Goal: Register for event/course

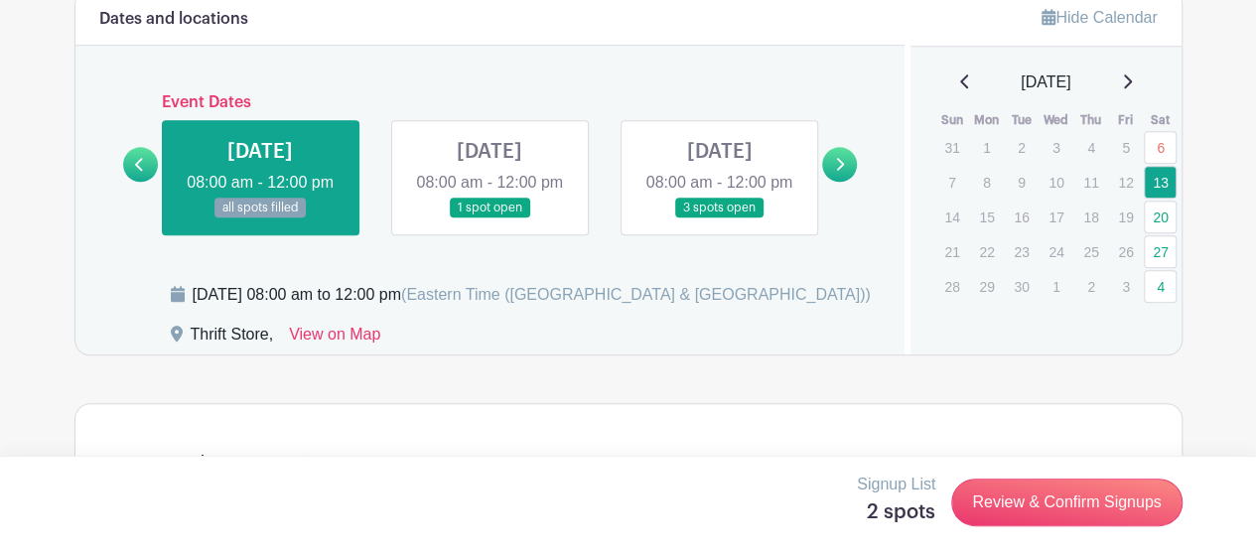
scroll to position [993, 0]
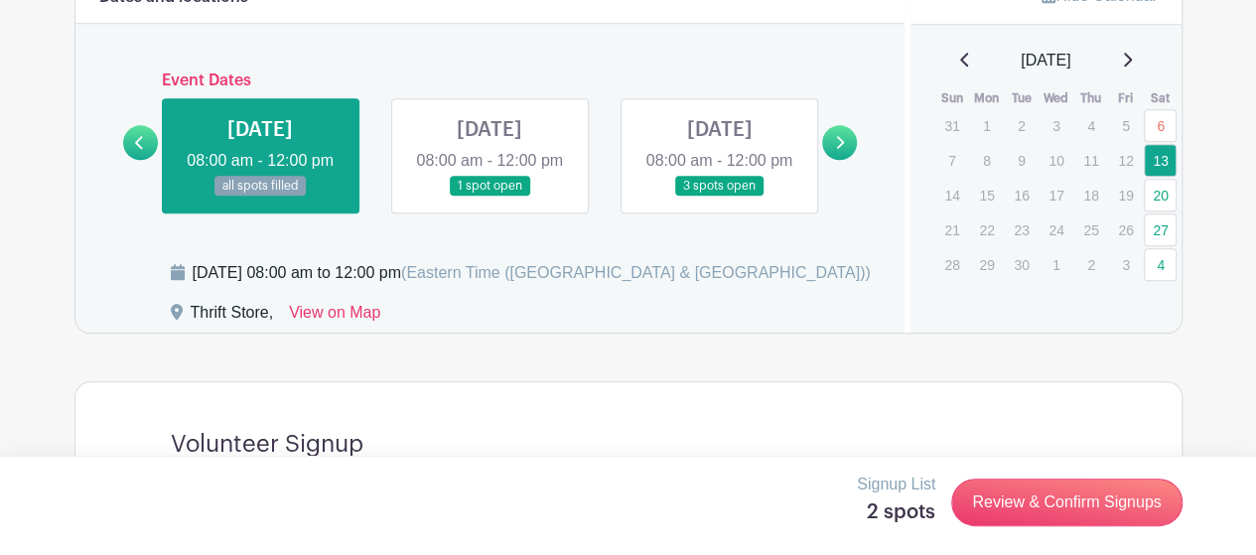
click at [719, 197] on link at bounding box center [719, 197] width 0 height 0
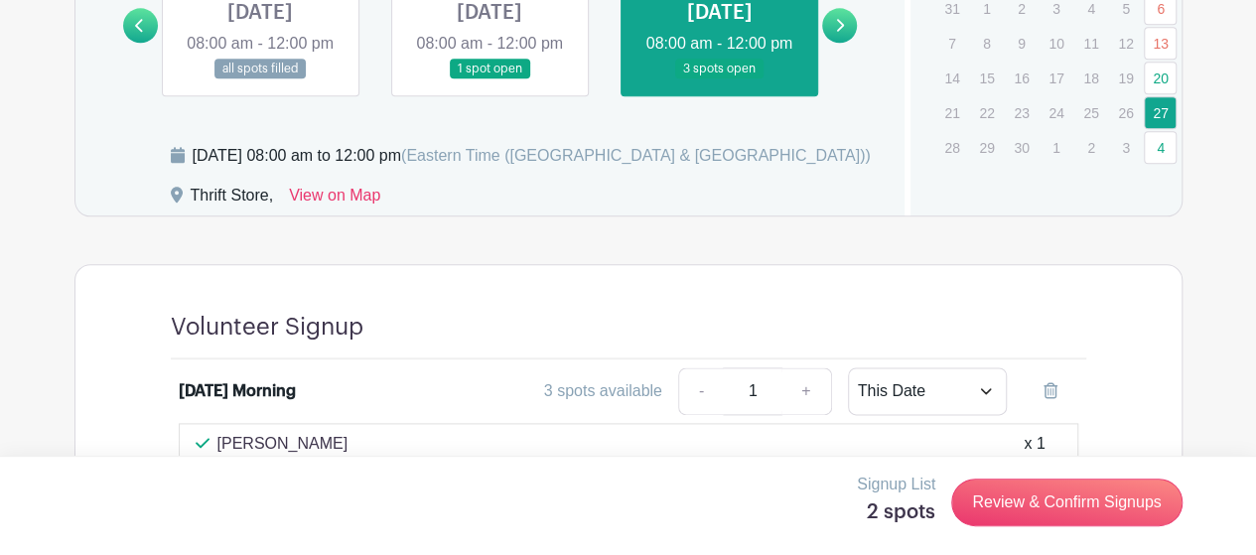
scroll to position [1226, 0]
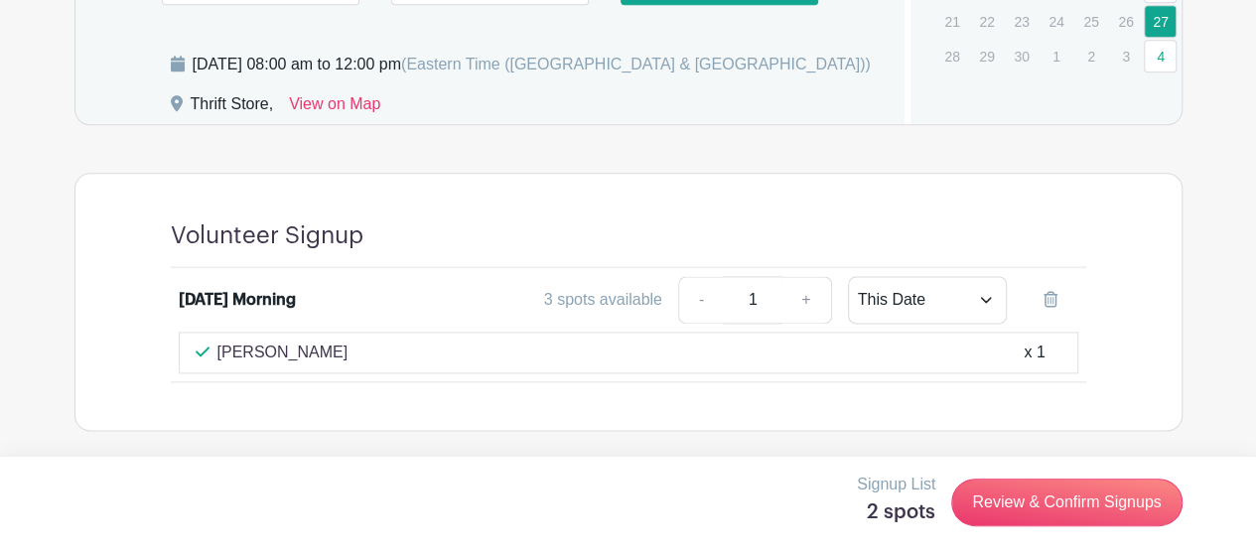
click at [332, 410] on div "Volunteer Signup [DATE] Morning 3 spots available - 1 + This Date Select Dates …" at bounding box center [628, 302] width 1011 height 256
click at [608, 299] on div "3 spots available" at bounding box center [603, 300] width 118 height 24
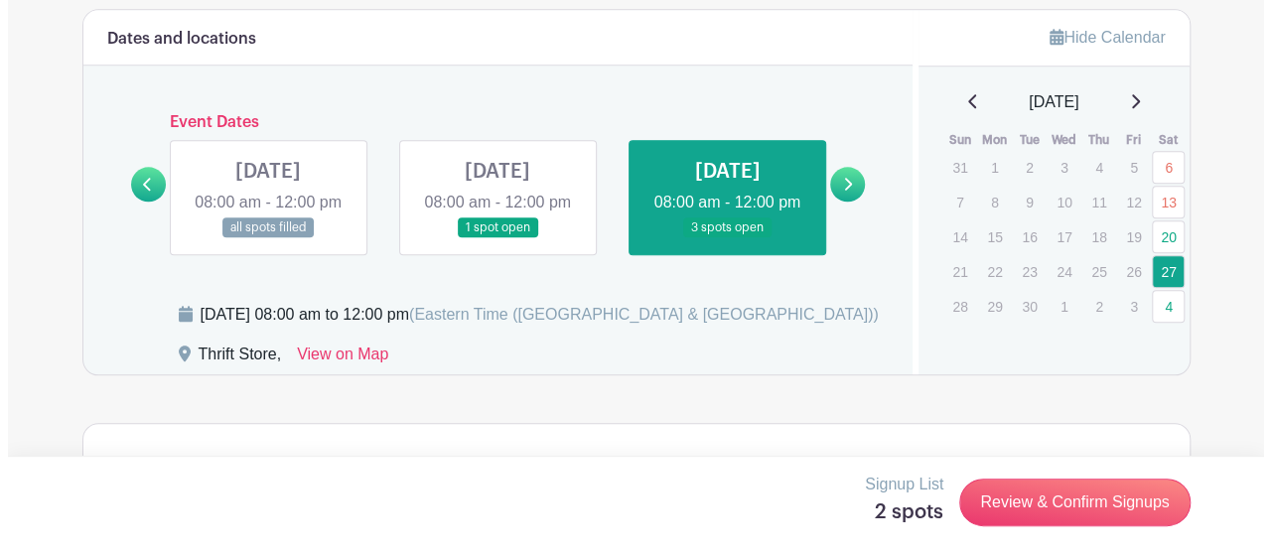
scroll to position [993, 0]
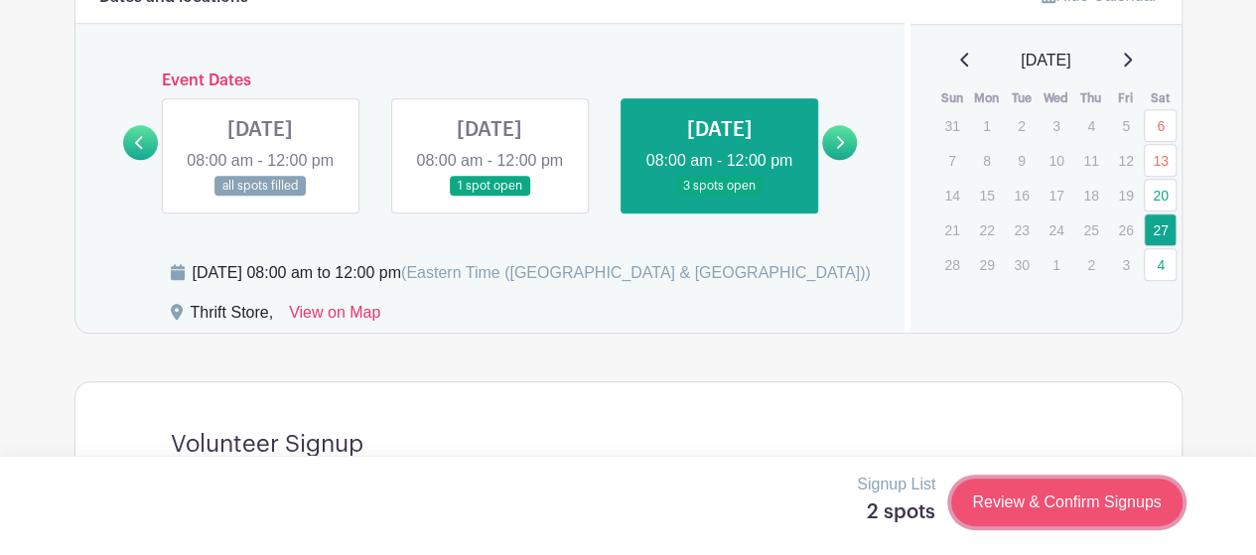
click at [1072, 496] on link "Review & Confirm Signups" at bounding box center [1066, 503] width 230 height 48
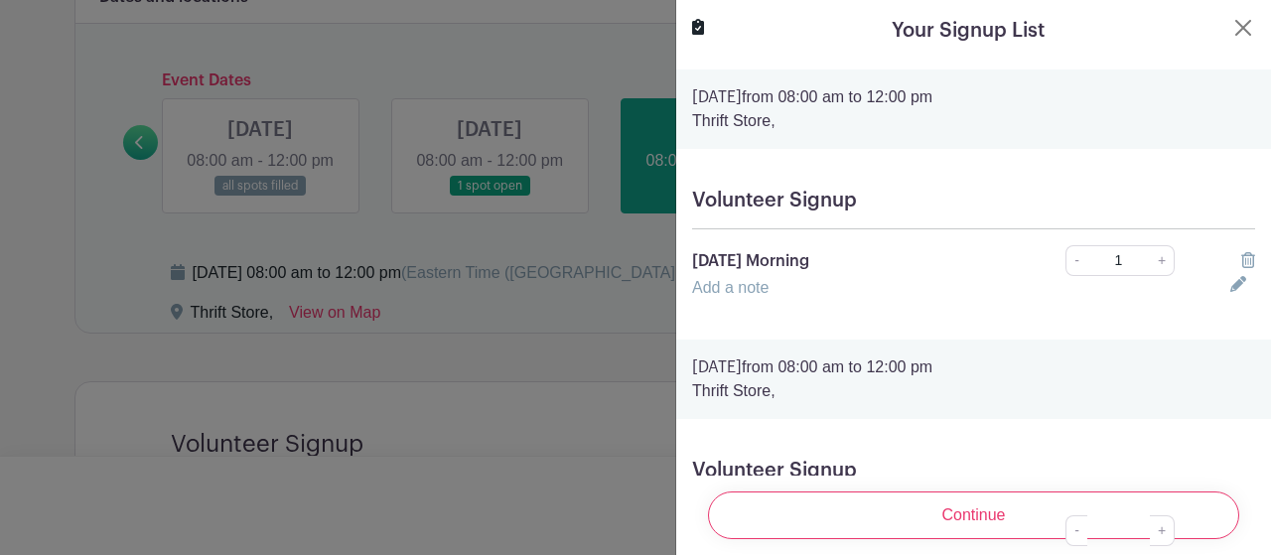
click at [730, 194] on h5 "Volunteer Signup" at bounding box center [973, 201] width 563 height 24
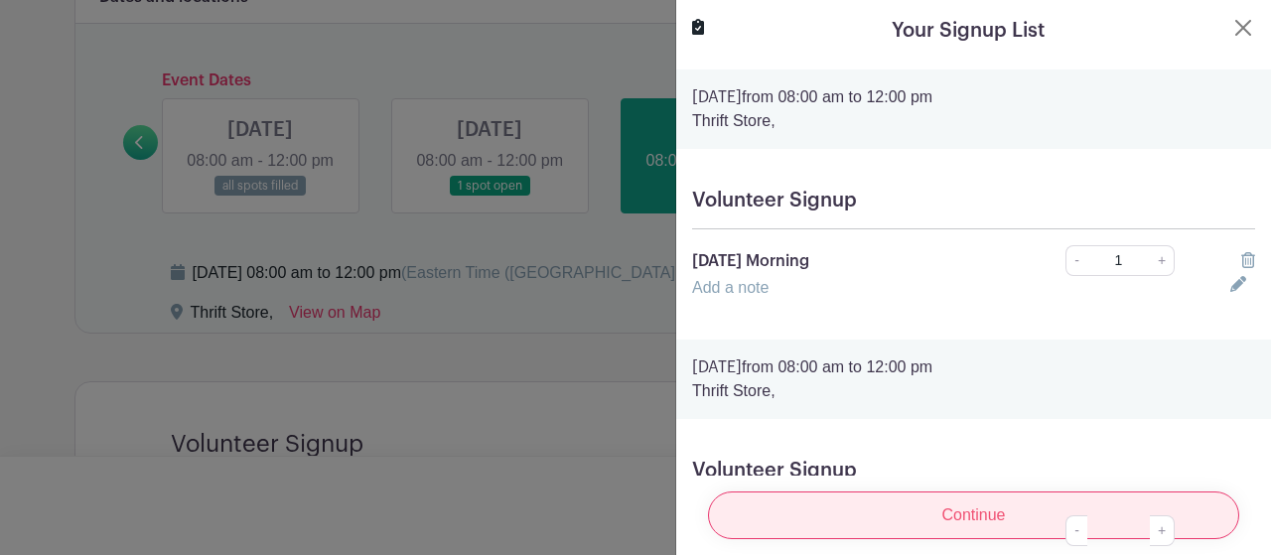
click at [998, 508] on input "Continue" at bounding box center [973, 516] width 531 height 48
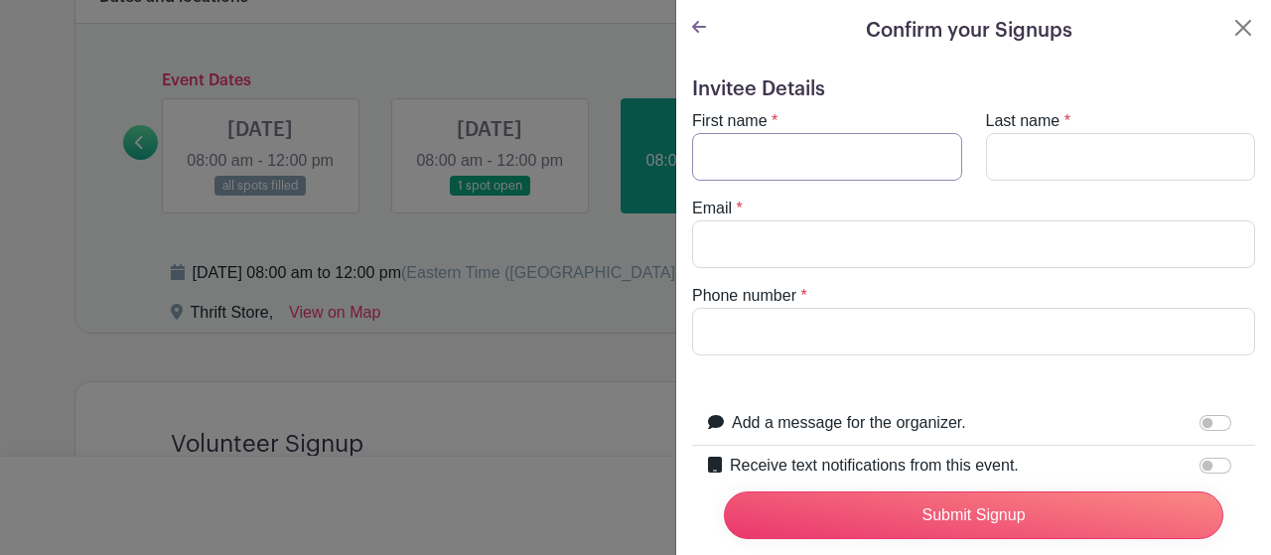
click at [806, 142] on input "First name" at bounding box center [827, 157] width 270 height 48
type input "[PERSON_NAME]"
type input "[EMAIL_ADDRESS][DOMAIN_NAME]"
type input "3367367451"
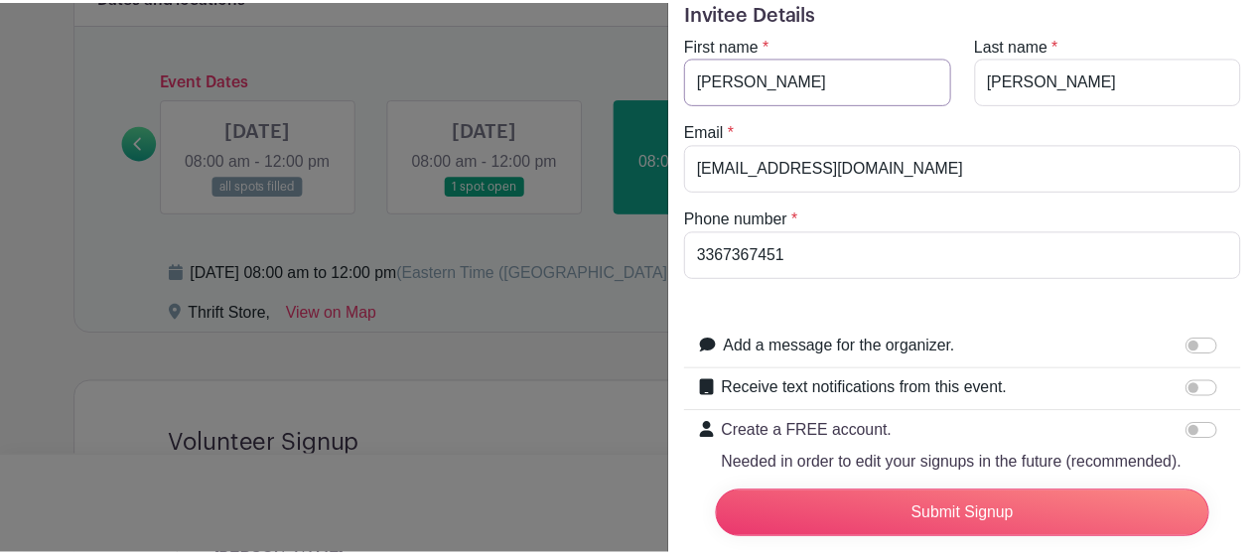
scroll to position [199, 0]
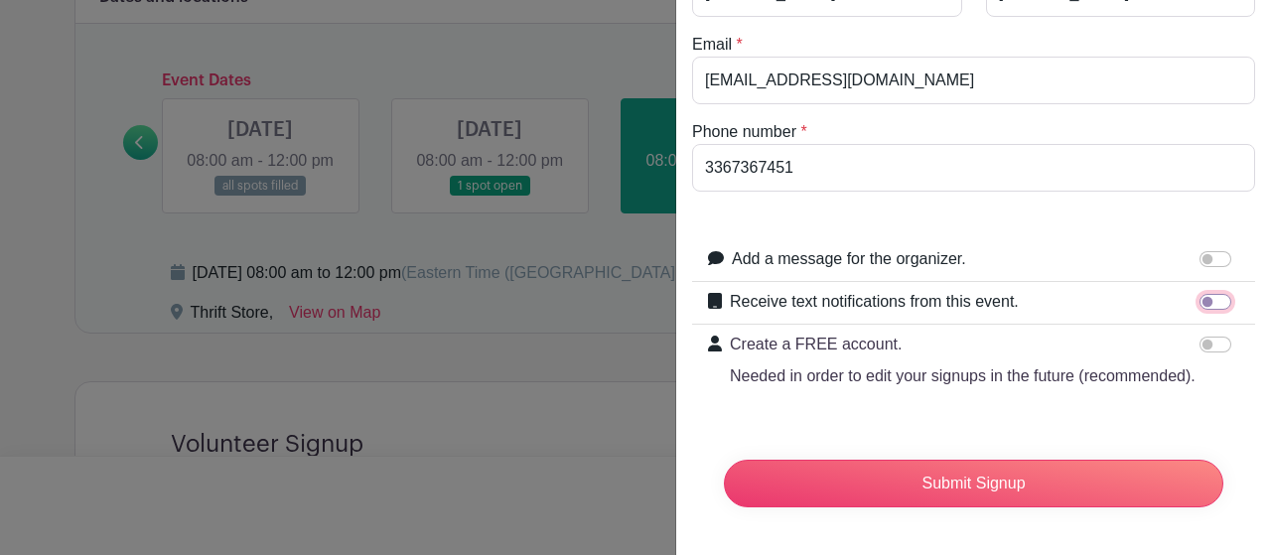
click at [1202, 294] on input "Receive text notifications from this event." at bounding box center [1216, 302] width 32 height 16
checkbox input "true"
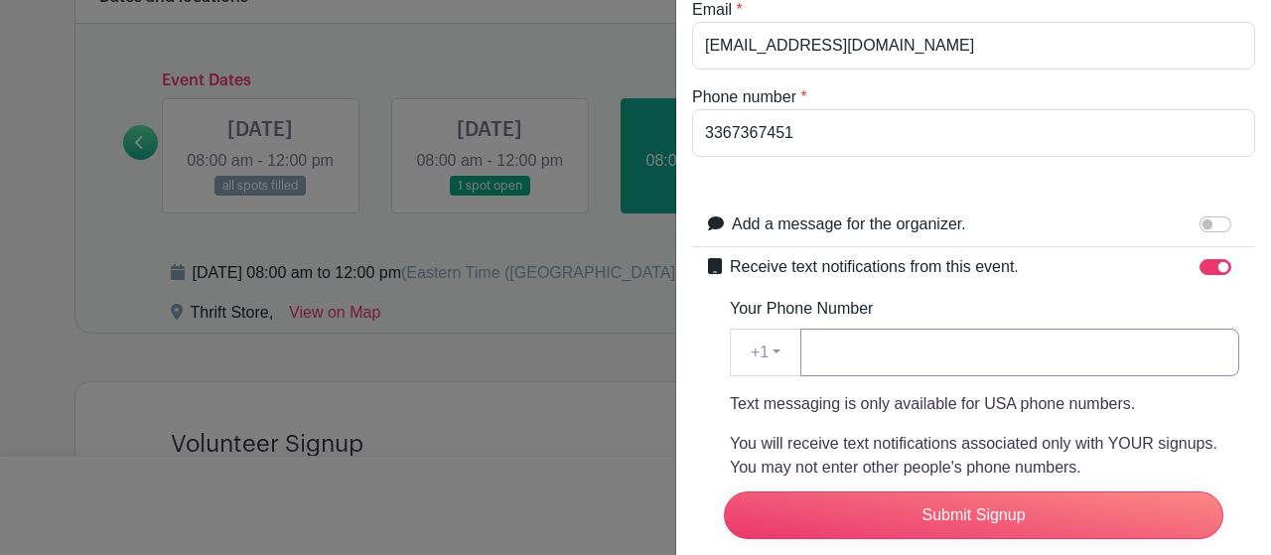
click at [881, 355] on input "Your Phone Number" at bounding box center [1019, 353] width 439 height 48
type input "3367367451"
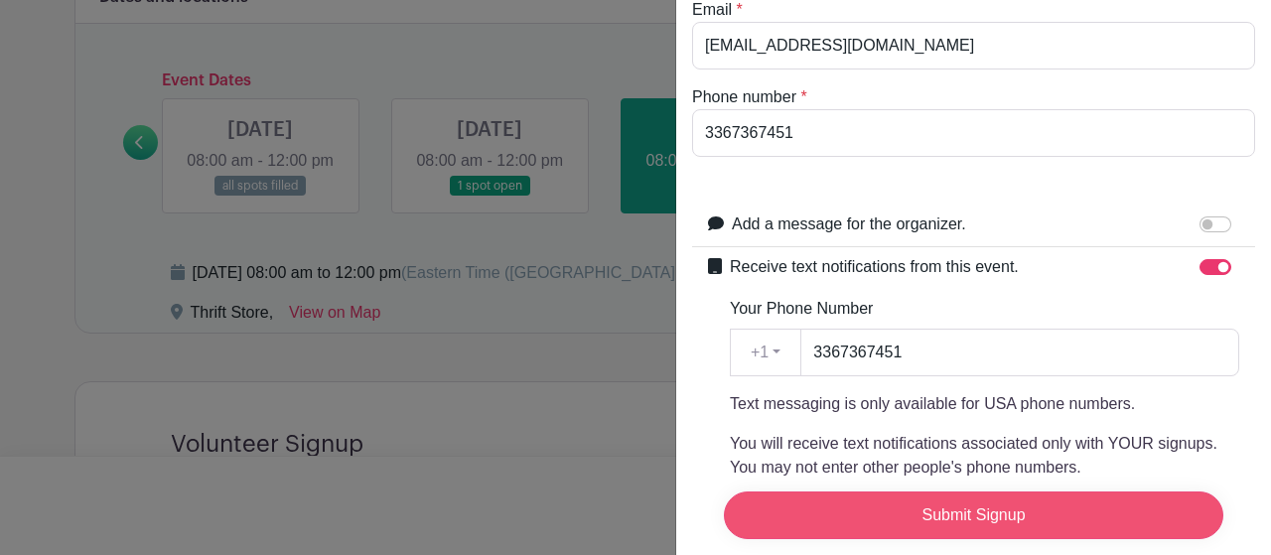
click at [1007, 501] on input "Submit Signup" at bounding box center [974, 516] width 500 height 48
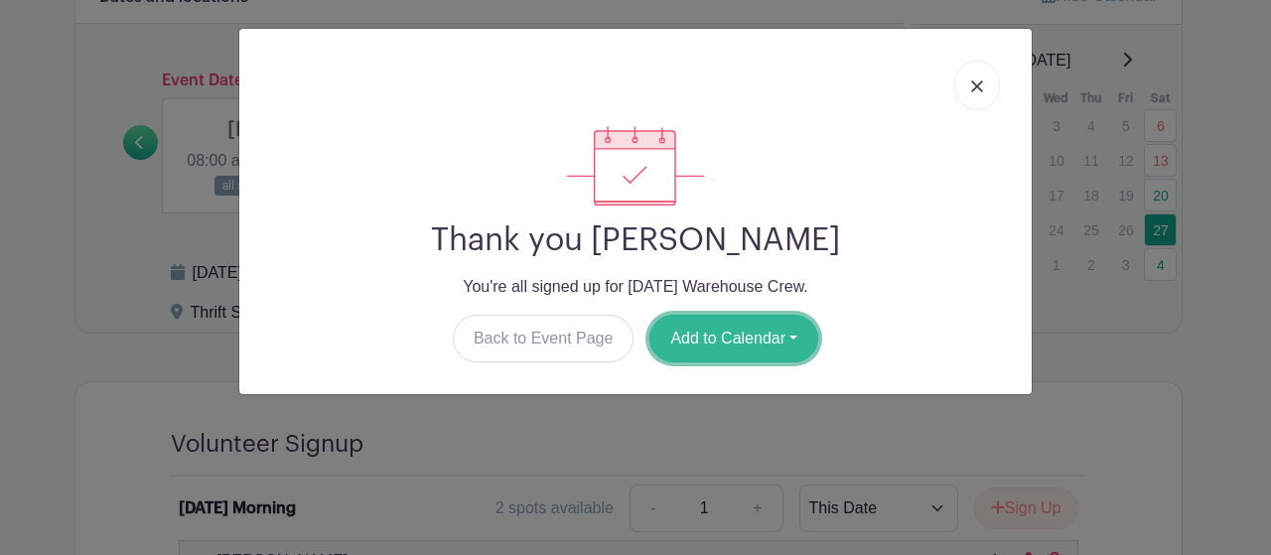
click at [780, 337] on button "Add to Calendar" at bounding box center [734, 339] width 169 height 48
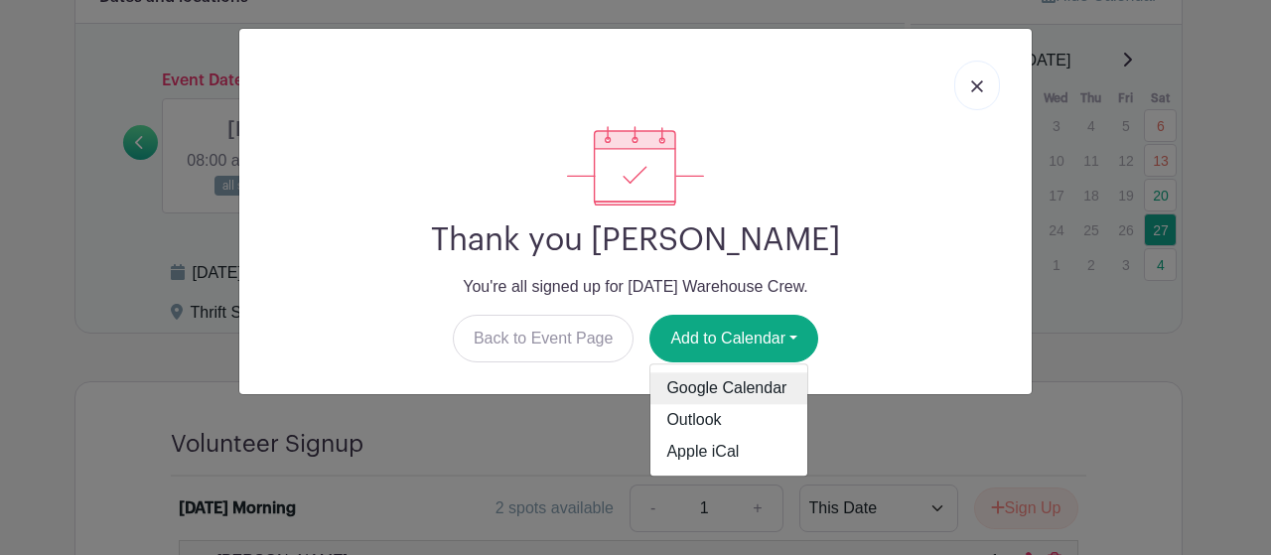
click at [745, 385] on link "Google Calendar" at bounding box center [729, 389] width 157 height 32
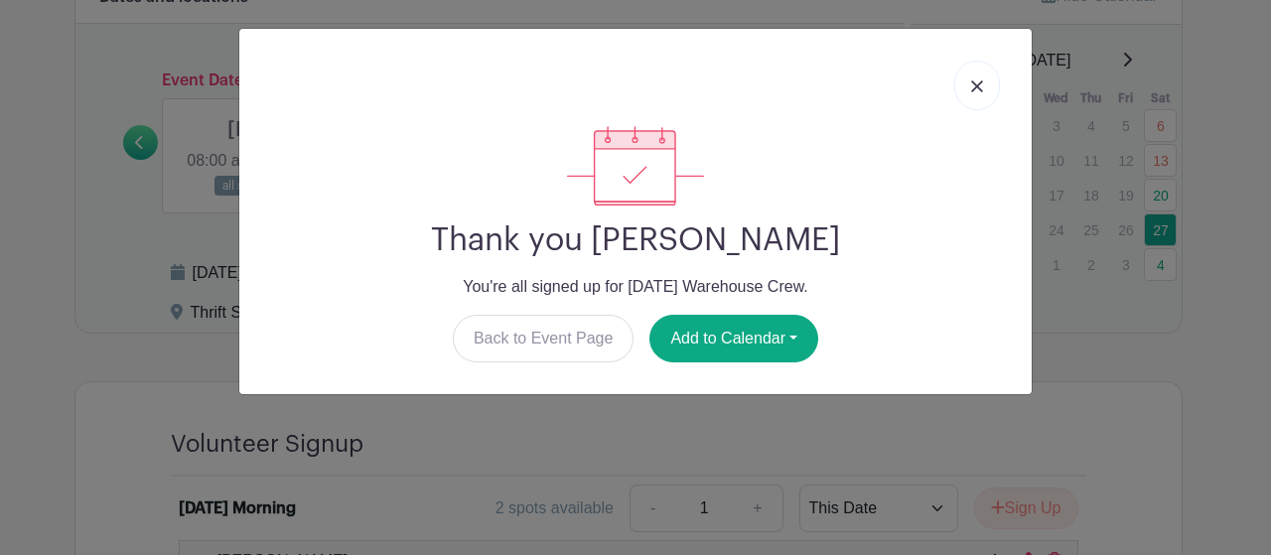
click at [987, 82] on link at bounding box center [977, 86] width 46 height 50
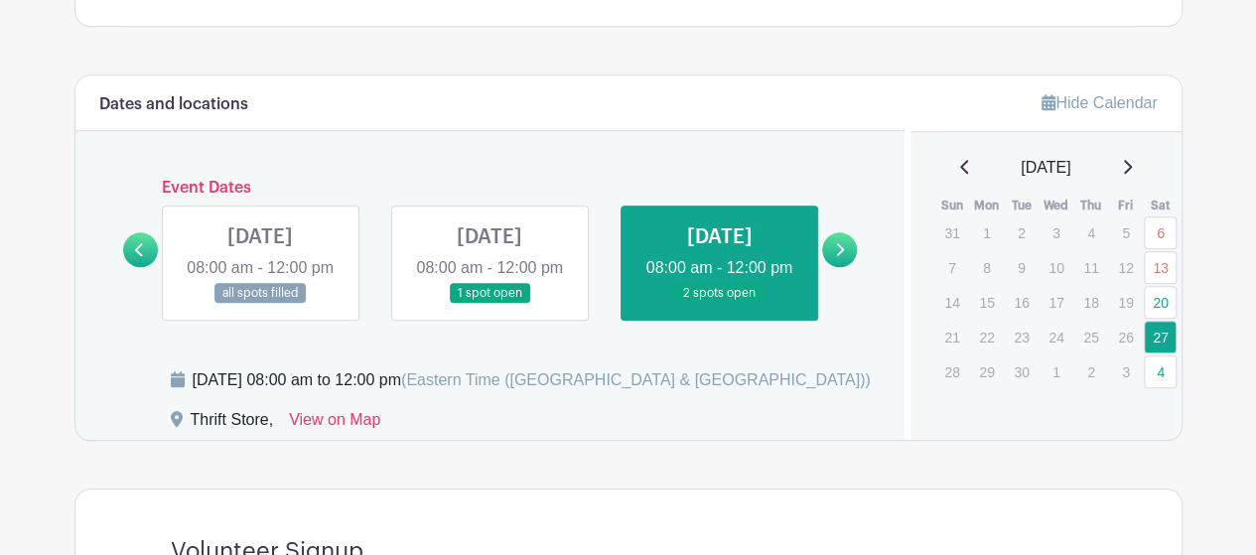
scroll to position [869, 0]
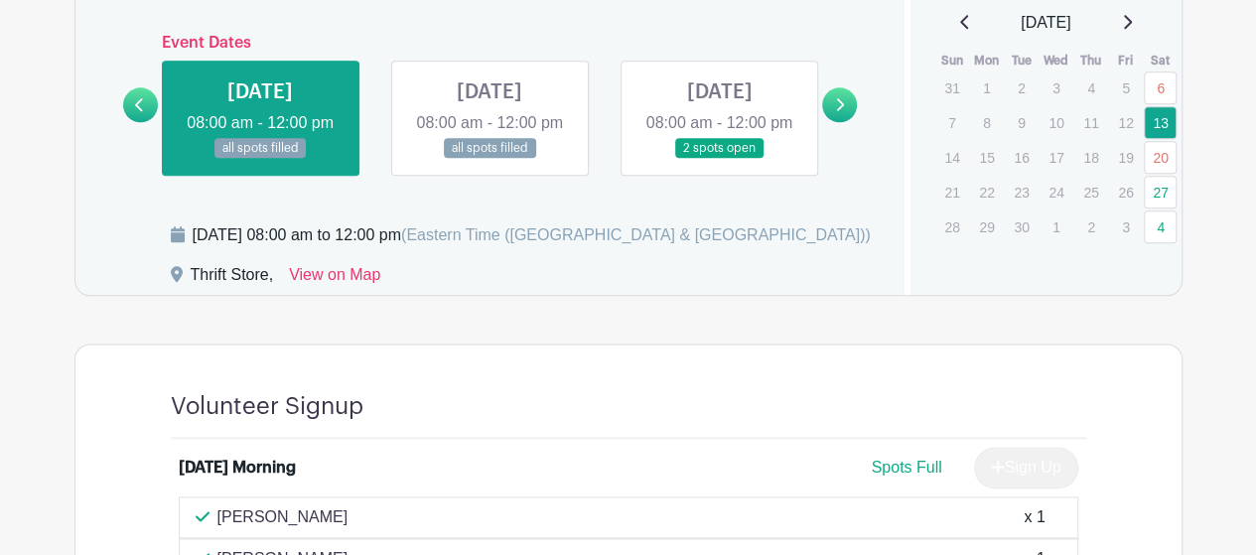
scroll to position [975, 0]
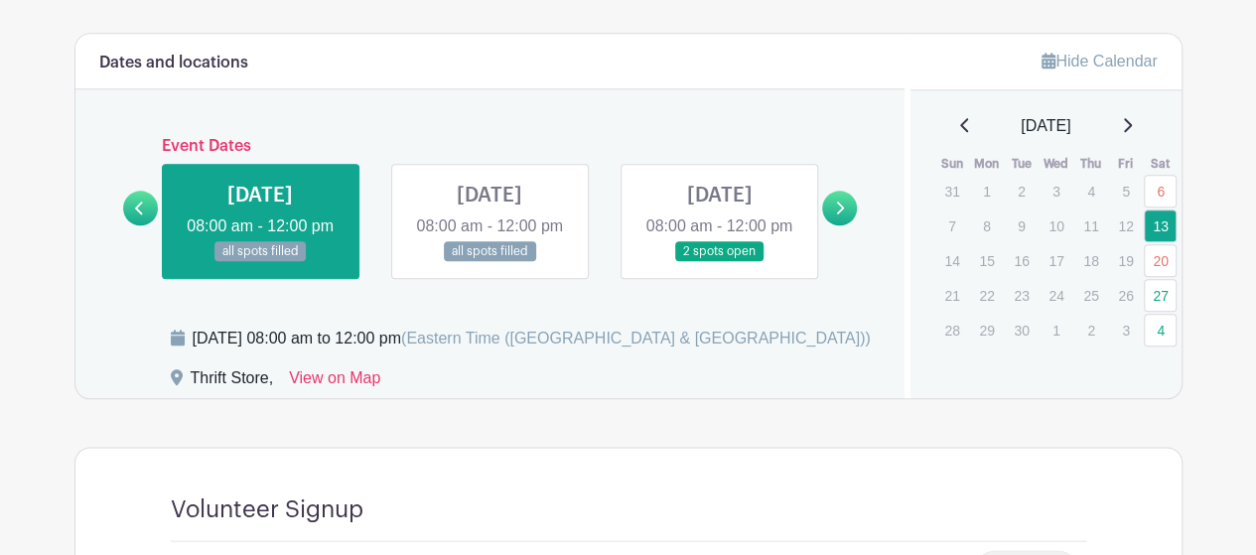
click at [719, 262] on link at bounding box center [719, 262] width 0 height 0
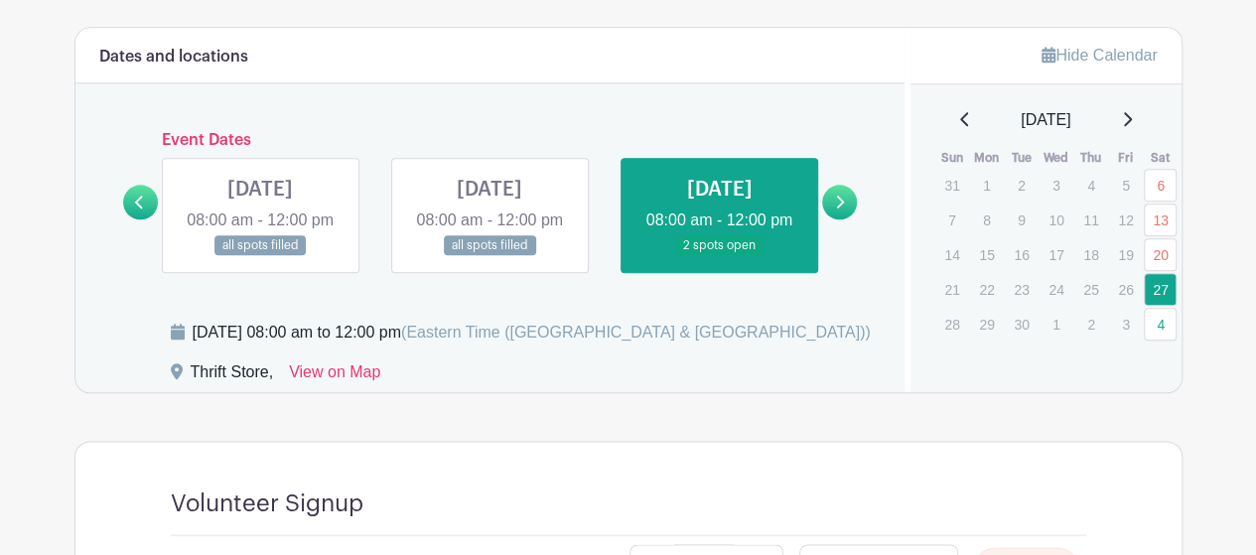
scroll to position [975, 0]
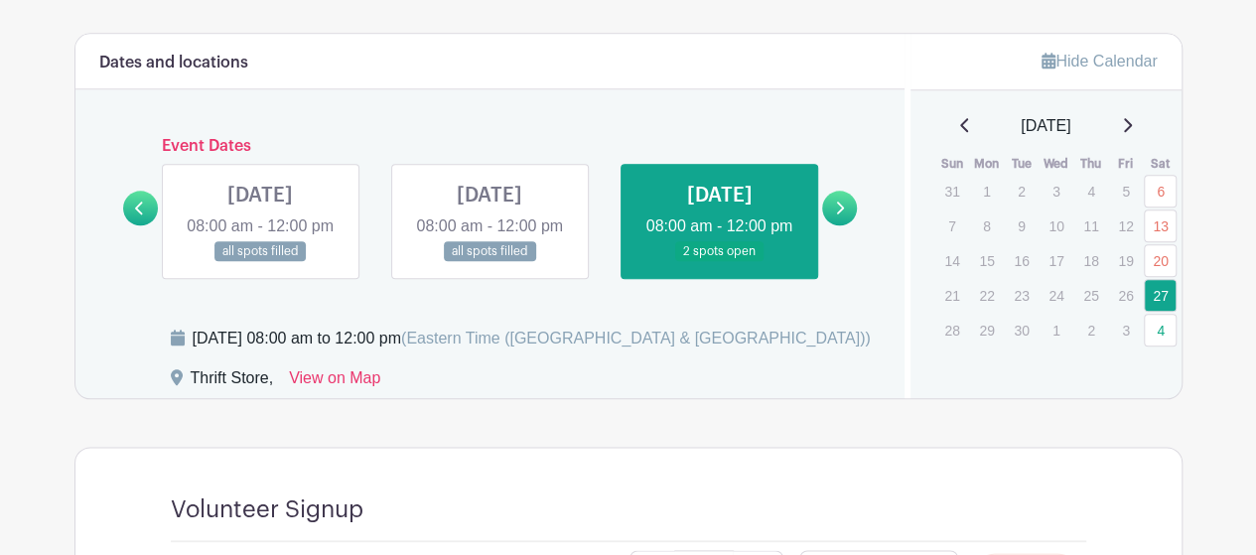
click at [490, 262] on link at bounding box center [490, 262] width 0 height 0
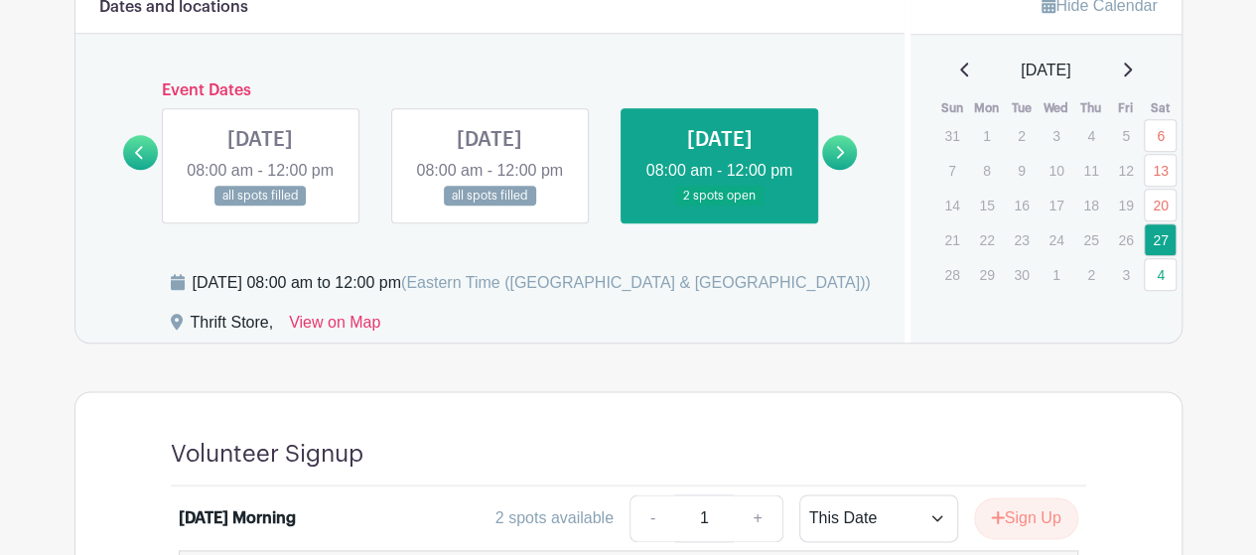
scroll to position [1075, 0]
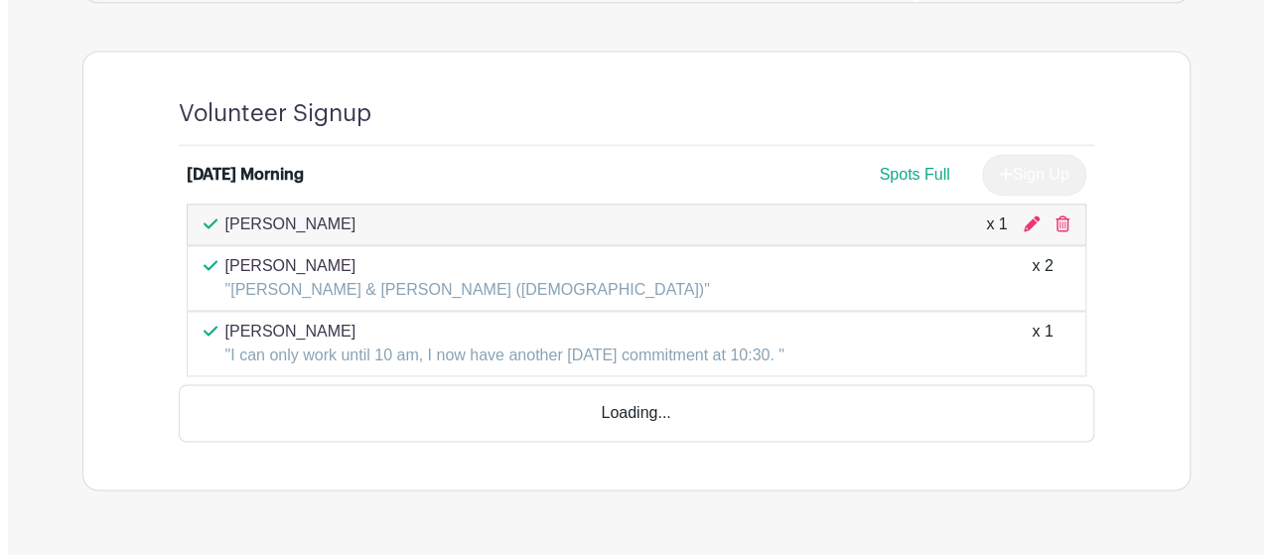
scroll to position [1373, 0]
click at [1053, 230] on icon at bounding box center [1055, 223] width 14 height 16
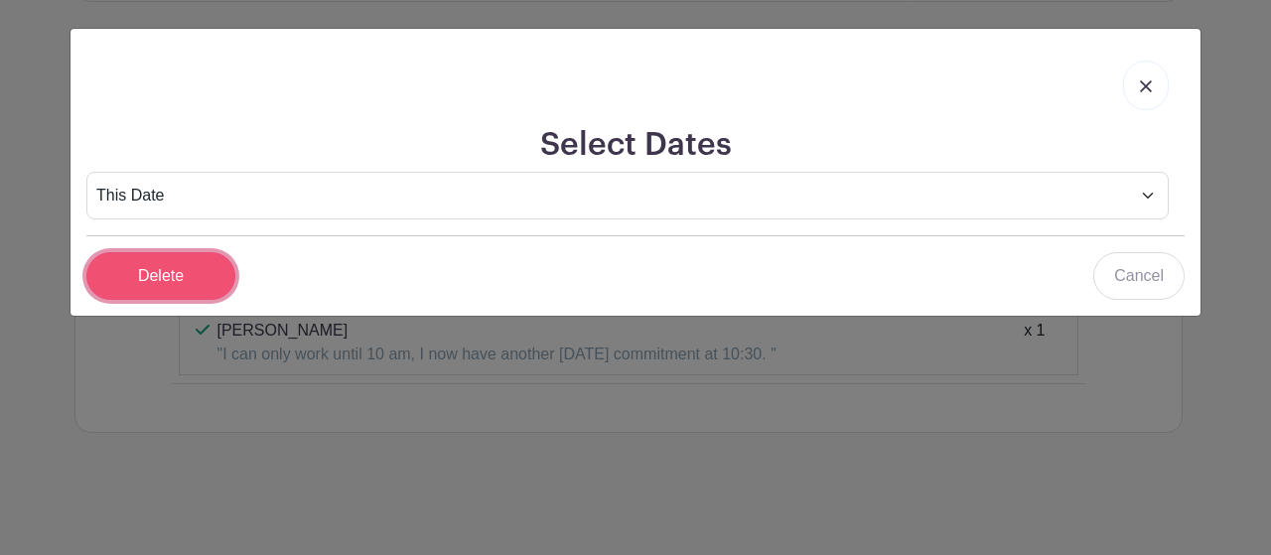
click at [177, 269] on input "Delete" at bounding box center [160, 276] width 149 height 48
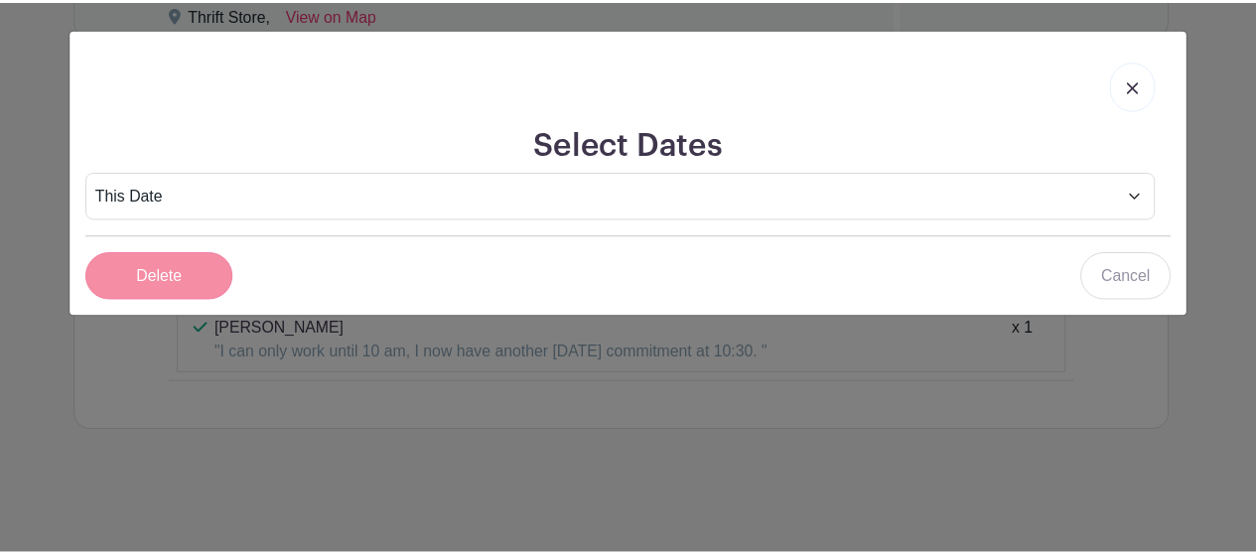
scroll to position [1362, 0]
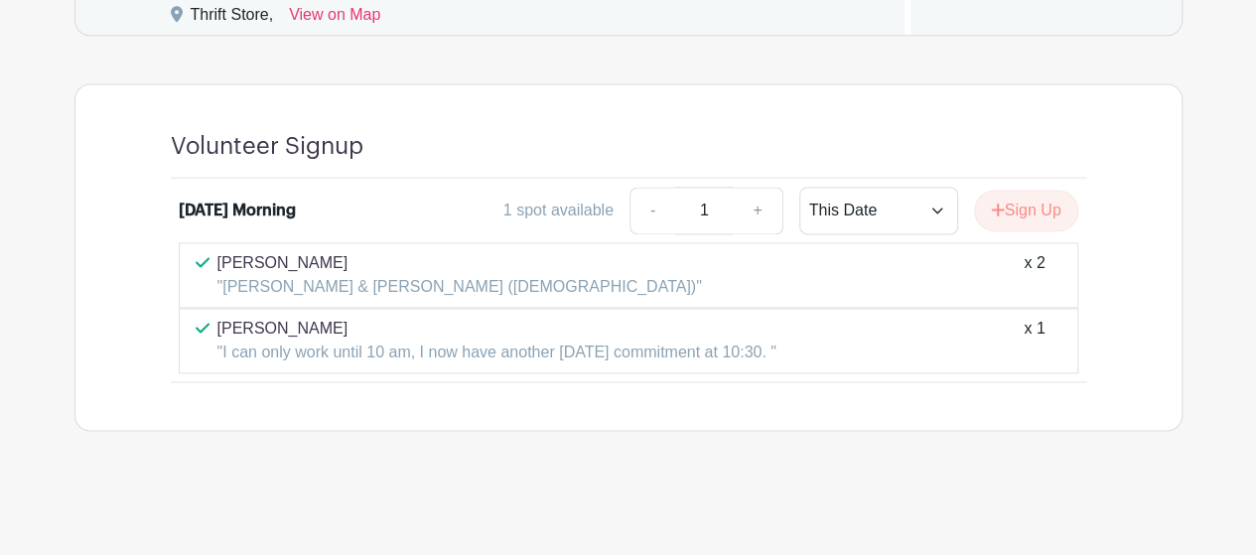
click at [1134, 196] on div "Volunteer Signup Saturday Morning 1 spot available - 1 + This Date Select Dates…" at bounding box center [628, 257] width 1108 height 348
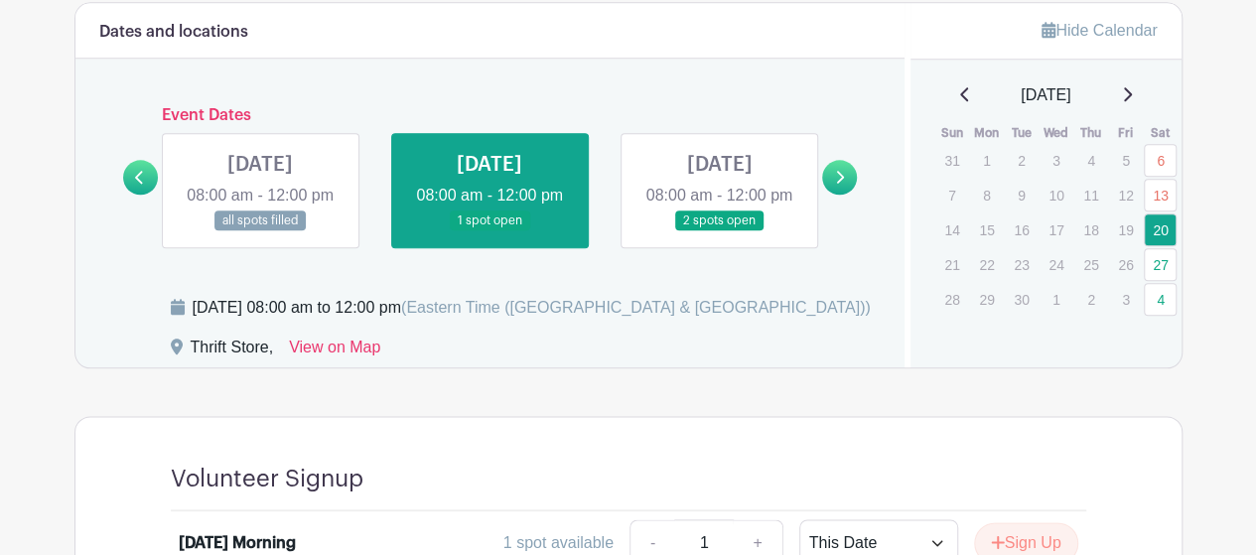
scroll to position [964, 0]
